Goal: Information Seeking & Learning: Find specific fact

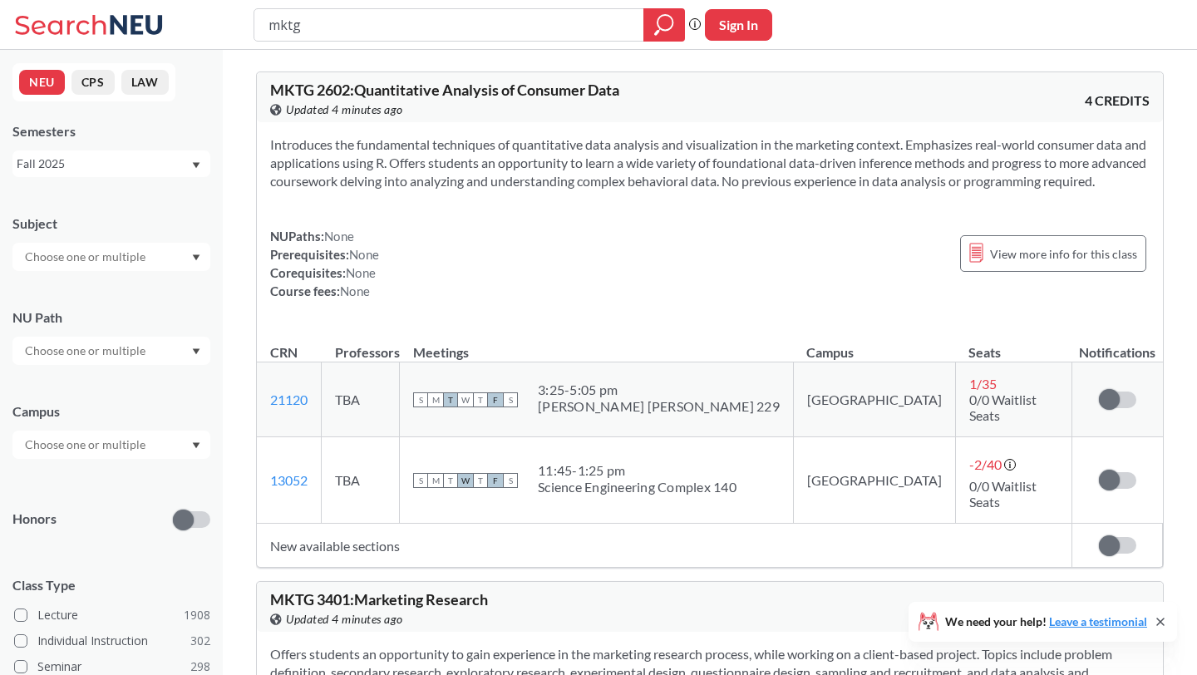
drag, startPoint x: 413, startPoint y: 29, endPoint x: 330, endPoint y: -3, distance: 89.2
click at [330, 0] on html "mktg Phrase search guarantees the exact search appears in the results. Ex. If y…" at bounding box center [598, 337] width 1197 height 675
type input "MKTG 2720"
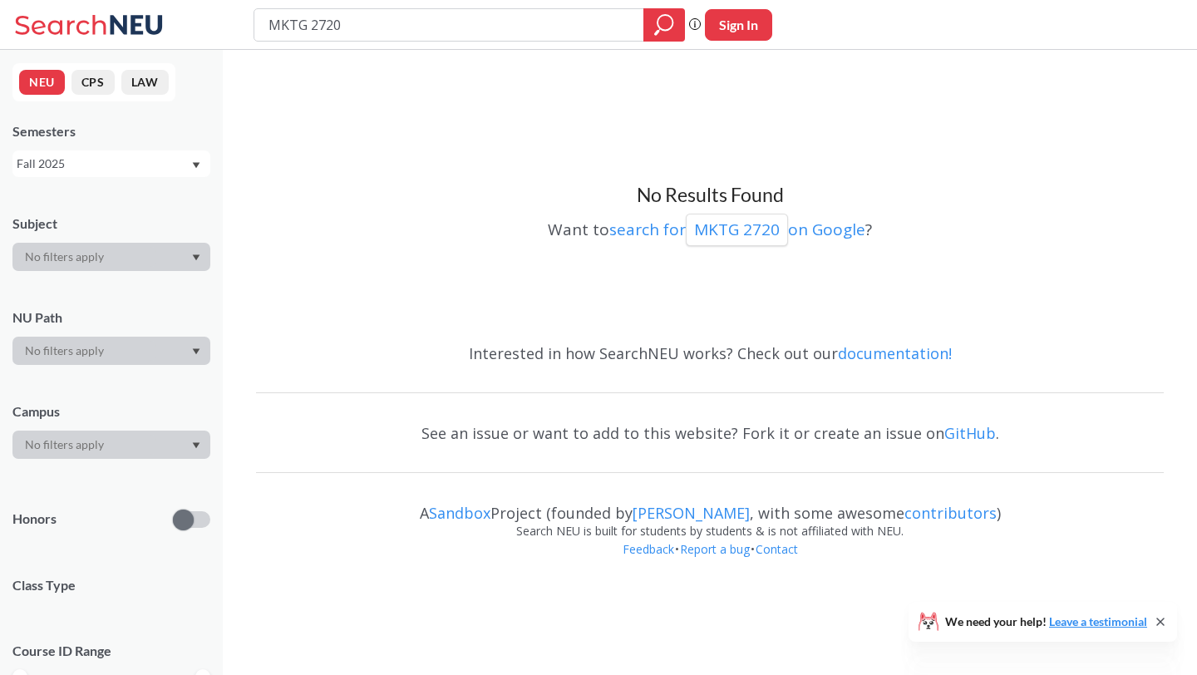
drag, startPoint x: 309, startPoint y: 27, endPoint x: 264, endPoint y: 14, distance: 46.8
click at [264, 14] on div "MKTG 2720" at bounding box center [469, 24] width 431 height 33
click at [285, 37] on input "MKTG 2720" at bounding box center [449, 25] width 365 height 28
click at [291, 20] on input "MKTG 2720" at bounding box center [449, 25] width 365 height 28
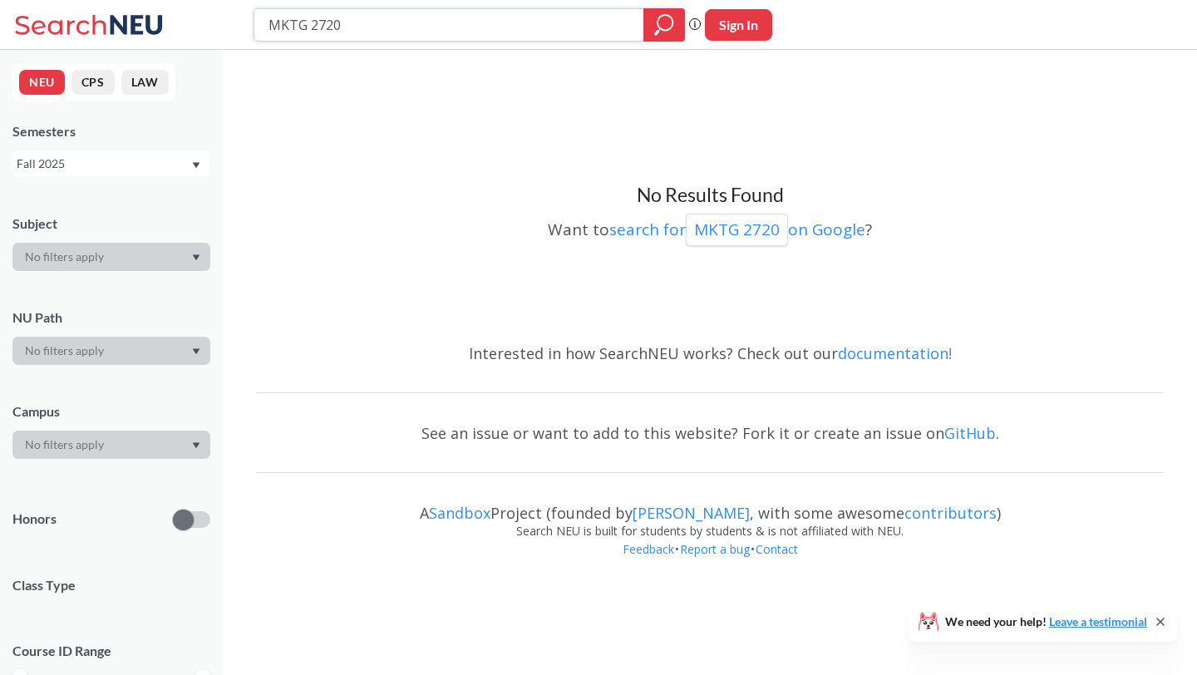
click at [291, 20] on input "MKTG 2720" at bounding box center [449, 25] width 365 height 28
type input "mktg 2720"
drag, startPoint x: 358, startPoint y: 33, endPoint x: 298, endPoint y: 31, distance: 59.9
click at [298, 31] on input "mktg 2720" at bounding box center [449, 25] width 365 height 28
type input "mktg2720"
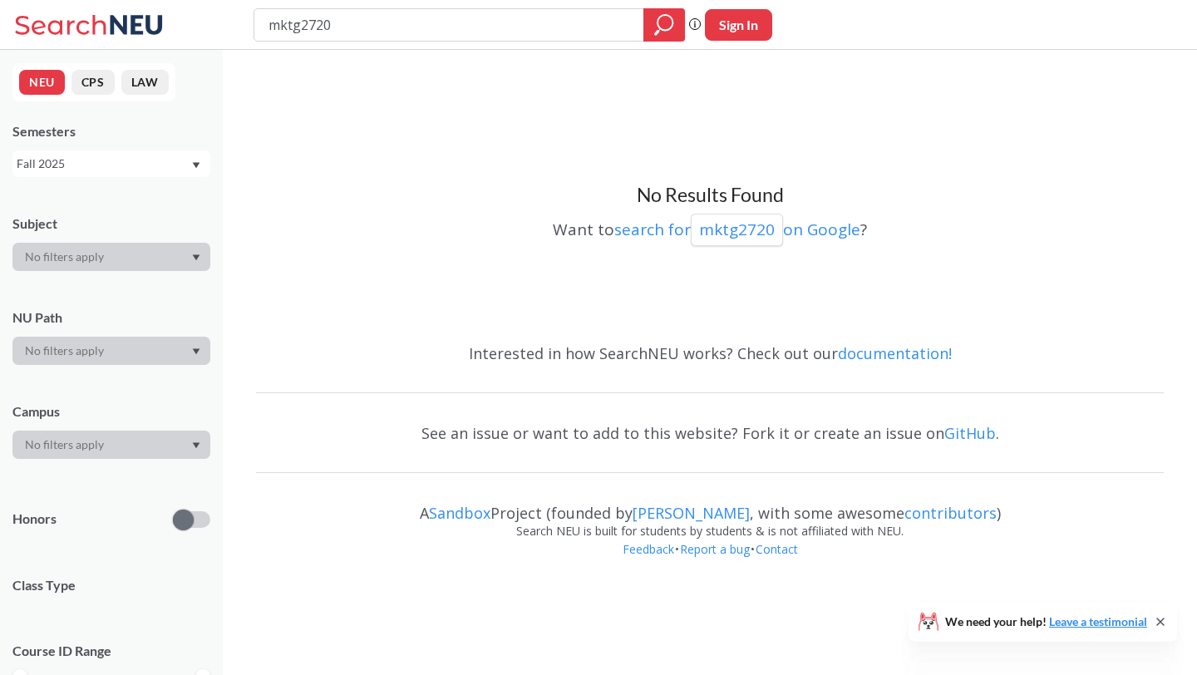
click at [298, 25] on input "mktg2720" at bounding box center [449, 25] width 365 height 28
drag, startPoint x: 298, startPoint y: 25, endPoint x: 251, endPoint y: 25, distance: 47.4
click at [253, 25] on div "mktg2720 Phrase search guarantees the exact search appears in the results. Ex. …" at bounding box center [598, 25] width 1197 height 50
click at [301, 27] on input "mktg2720" at bounding box center [449, 25] width 365 height 28
drag, startPoint x: 302, startPoint y: 26, endPoint x: 283, endPoint y: 26, distance: 19.1
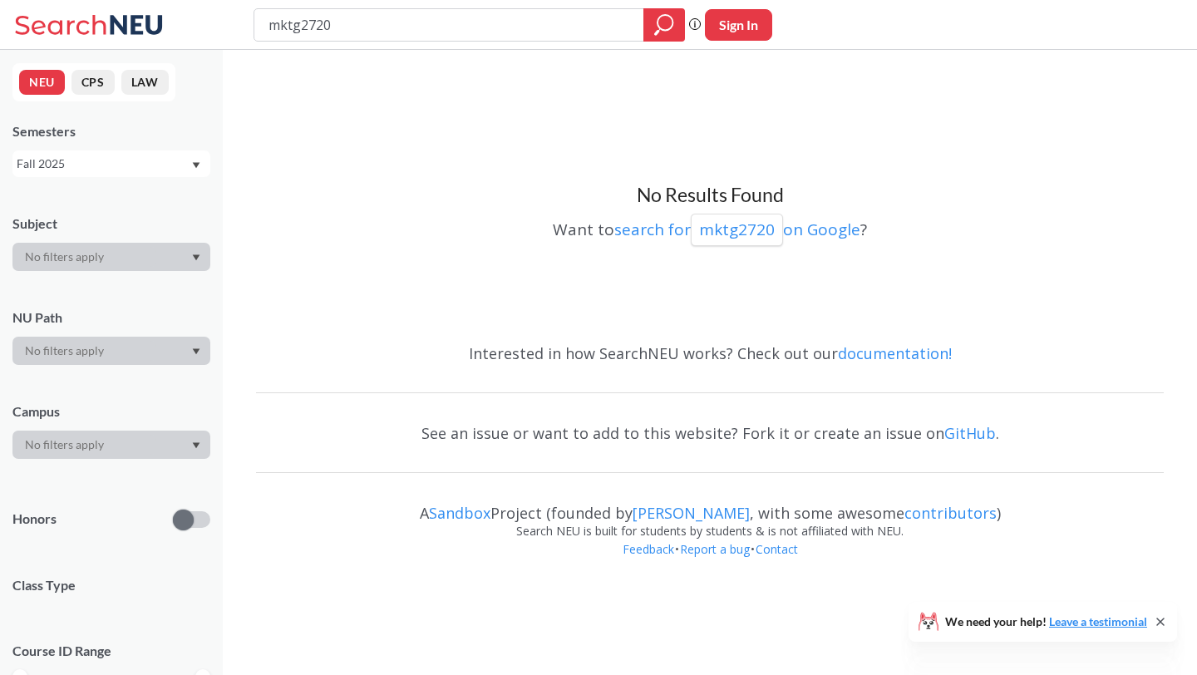
click at [283, 26] on input "mktg2720" at bounding box center [449, 25] width 365 height 28
click at [306, 26] on input "mktg2720" at bounding box center [449, 25] width 365 height 28
drag, startPoint x: 301, startPoint y: 26, endPoint x: 268, endPoint y: 26, distance: 33.3
click at [268, 26] on input "mktg2720" at bounding box center [449, 25] width 365 height 28
type input "2720"
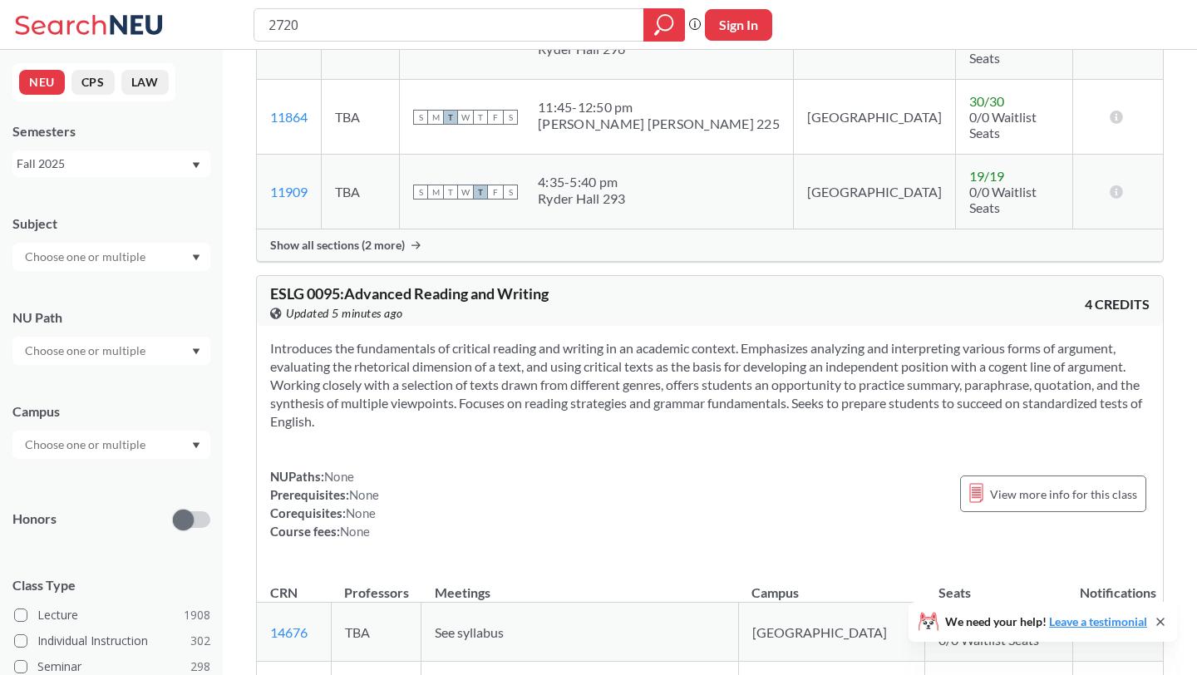
scroll to position [1844, 0]
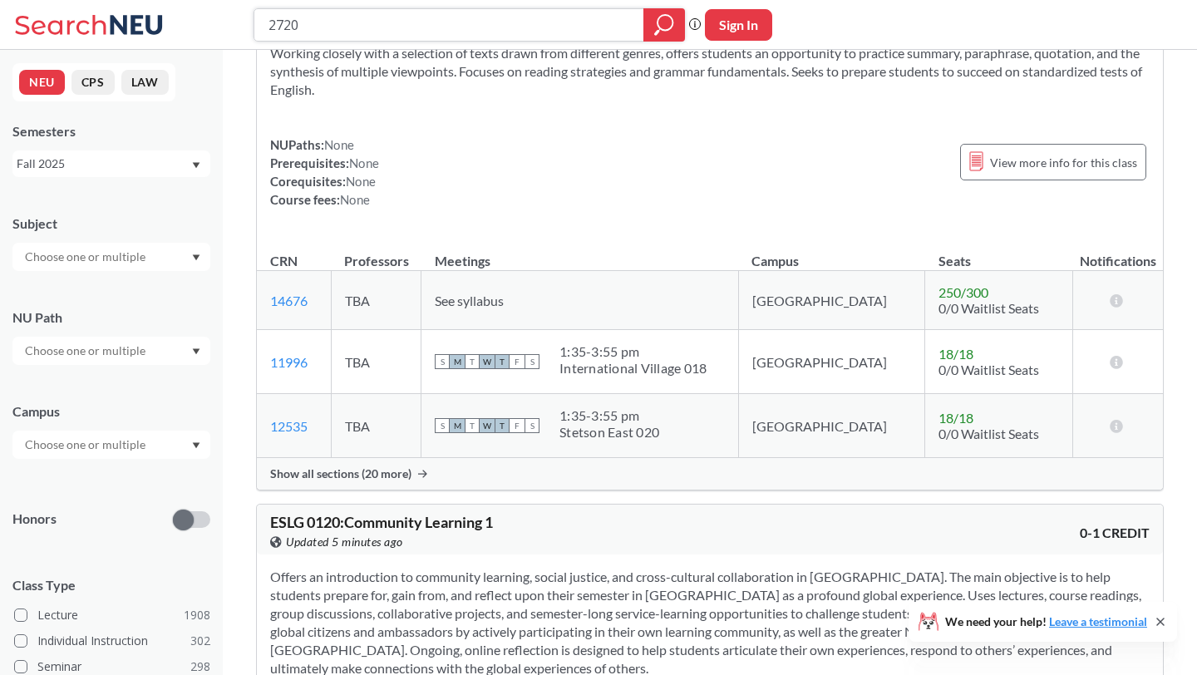
drag, startPoint x: 323, startPoint y: 30, endPoint x: 259, endPoint y: 30, distance: 64.0
click at [262, 30] on div "2720" at bounding box center [469, 24] width 431 height 33
type input "mktg 4510"
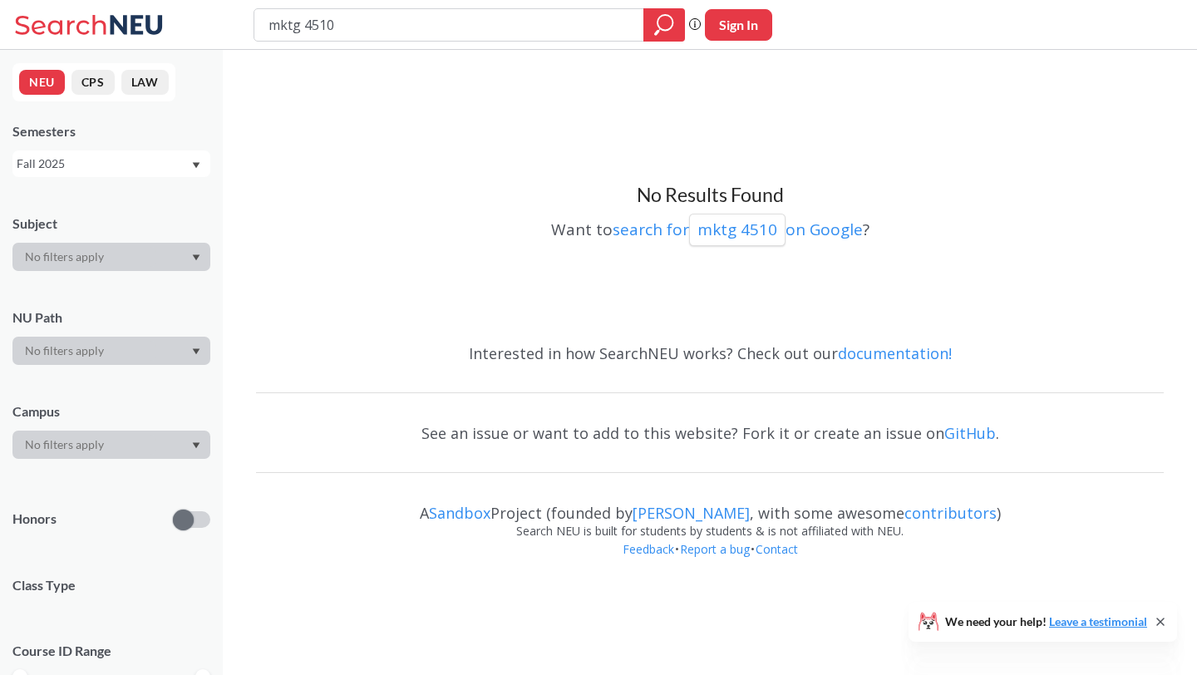
drag, startPoint x: 301, startPoint y: 29, endPoint x: 227, endPoint y: 21, distance: 74.5
click at [229, 21] on div "mktg 4510 Phrase search guarantees the exact search appears in the results. Ex.…" at bounding box center [598, 25] width 1197 height 50
type input "4510"
drag, startPoint x: 325, startPoint y: 31, endPoint x: 256, endPoint y: 27, distance: 69.1
click at [256, 29] on div "4510" at bounding box center [469, 24] width 431 height 33
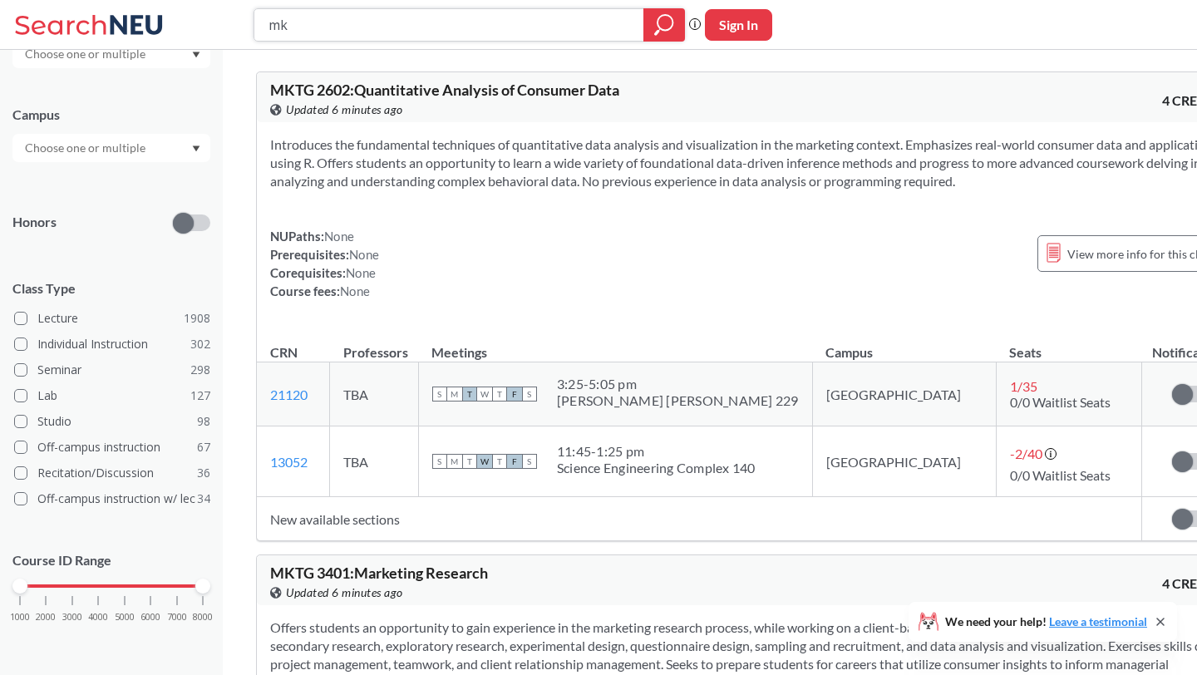
type input "m"
type input "4510"
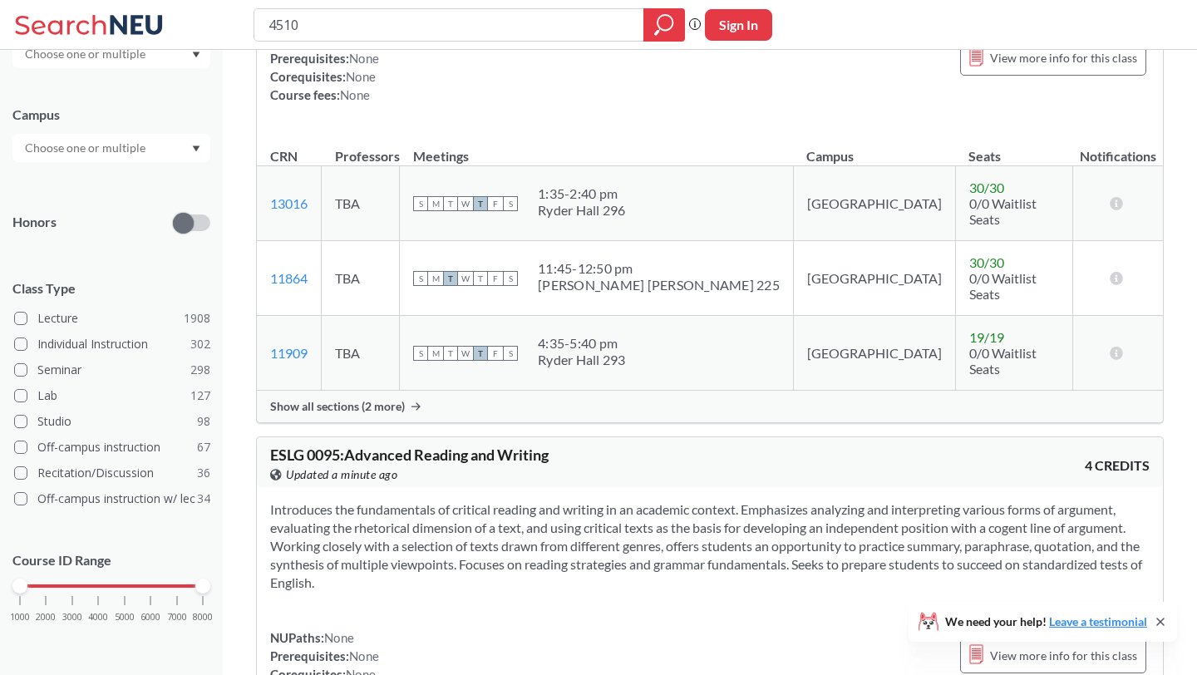
scroll to position [3282, 0]
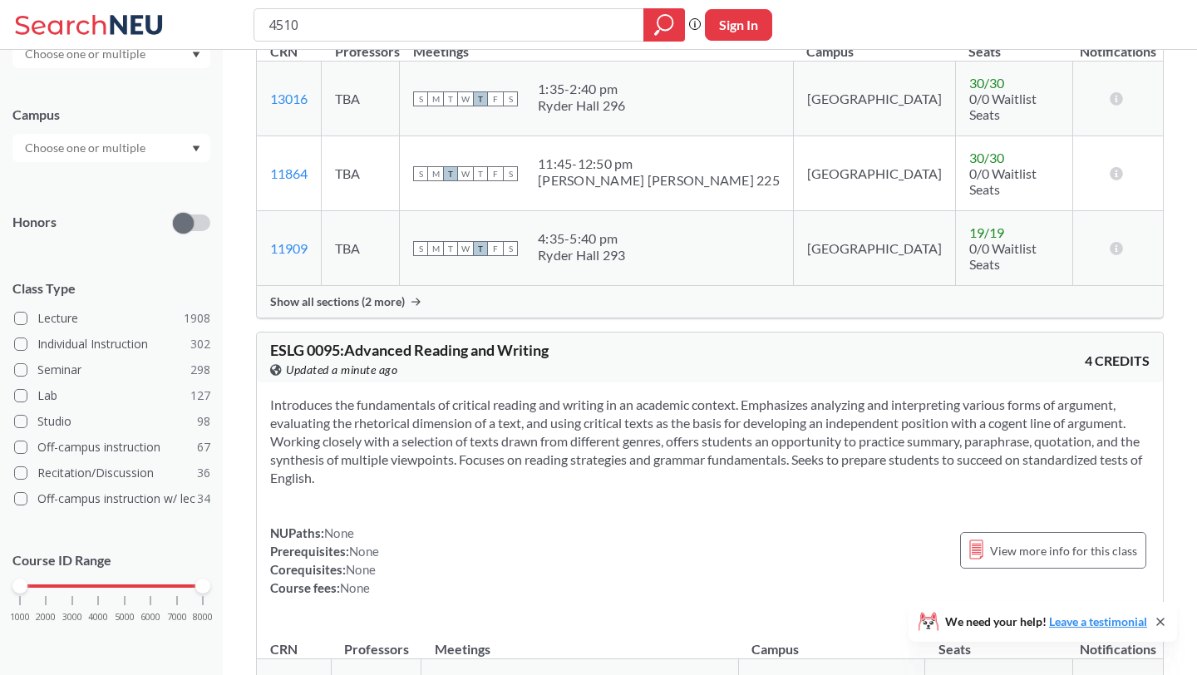
drag, startPoint x: 332, startPoint y: 32, endPoint x: 264, endPoint y: 31, distance: 67.3
click at [267, 31] on input "4510" at bounding box center [449, 25] width 365 height 28
type input "mktg"
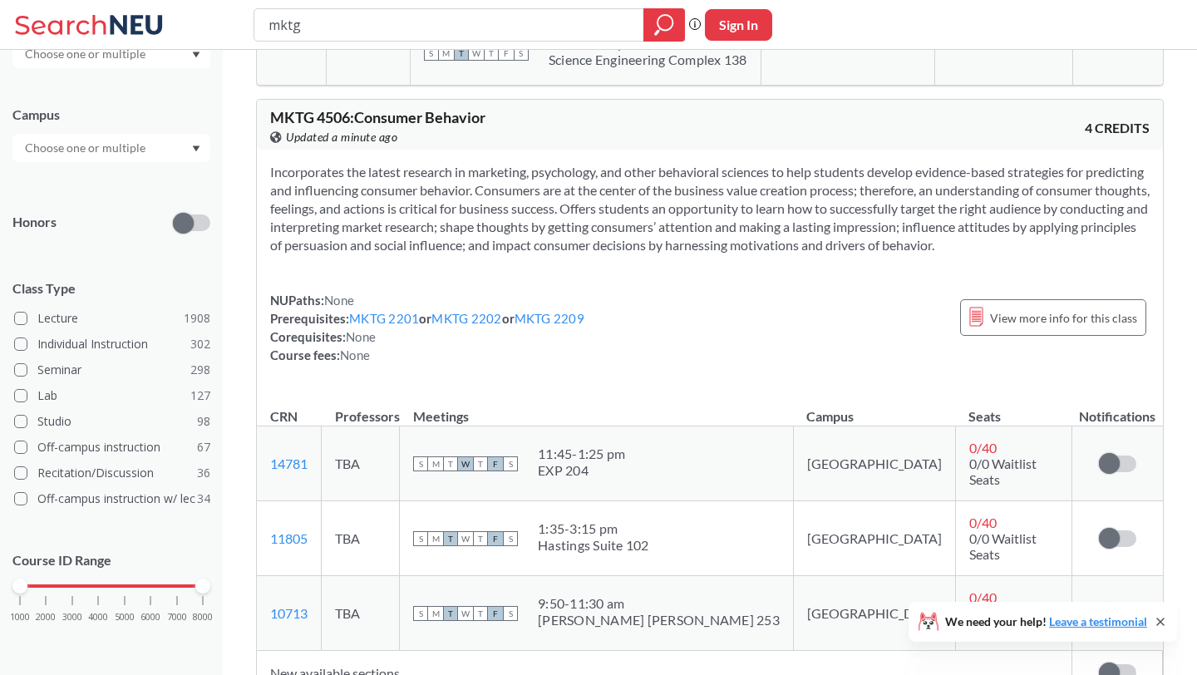
scroll to position [1920, 0]
